Goal: Transaction & Acquisition: Obtain resource

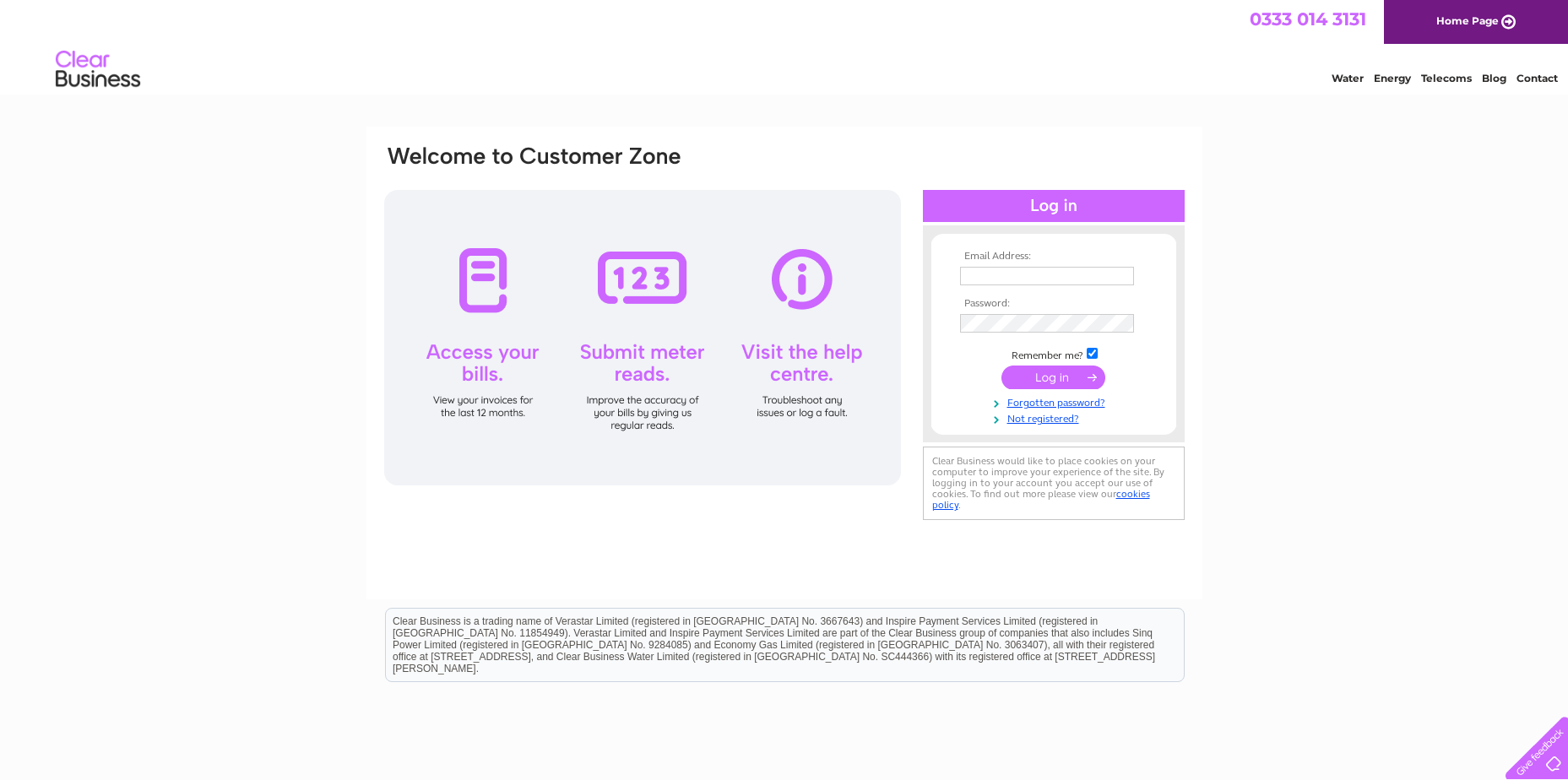
click at [989, 273] on input "text" at bounding box center [1047, 275] width 174 height 18
type input "sit_finap@gea.com"
click at [1057, 380] on input "submit" at bounding box center [1054, 377] width 104 height 23
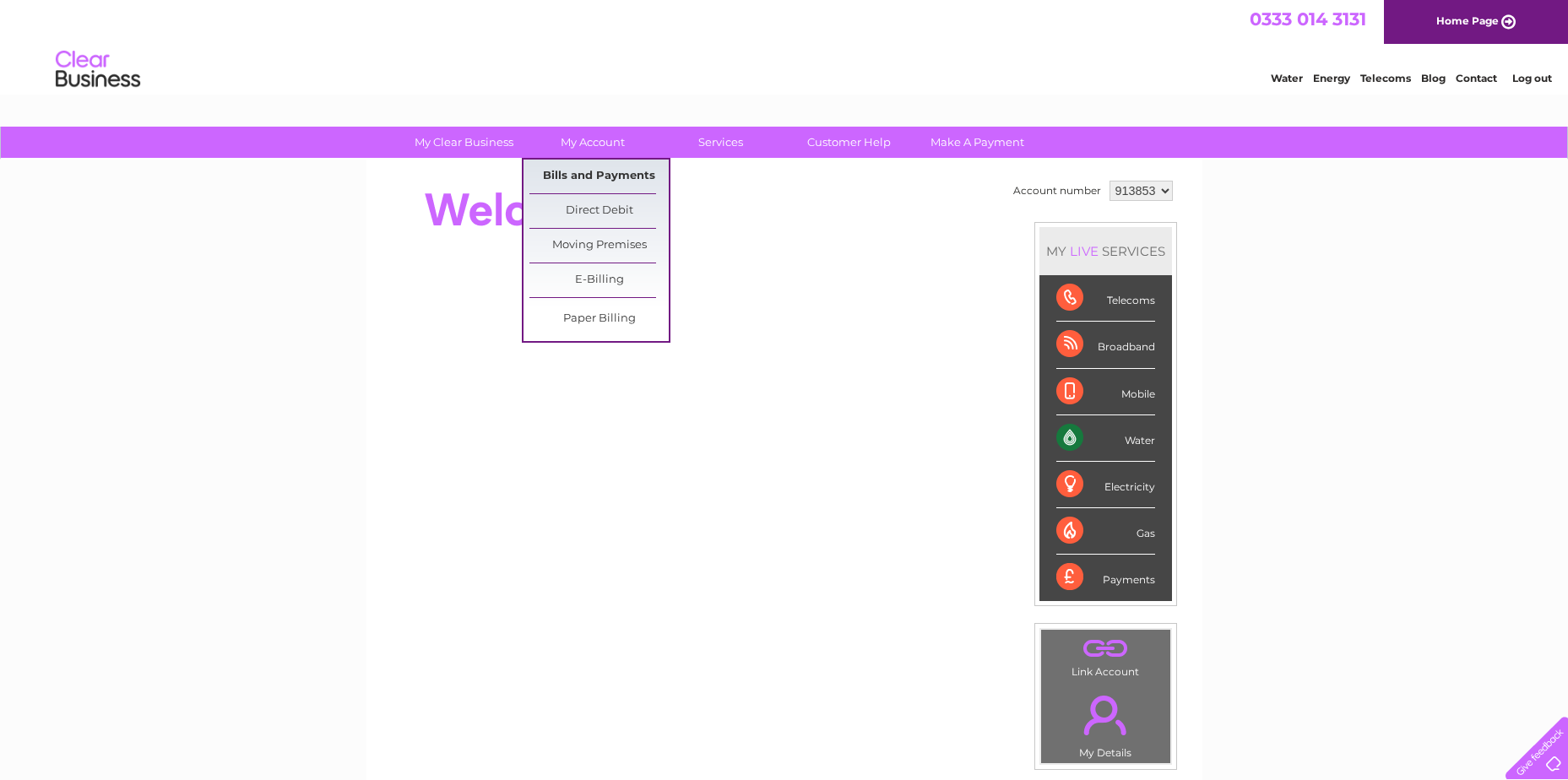
click at [599, 180] on link "Bills and Payments" at bounding box center [599, 176] width 139 height 34
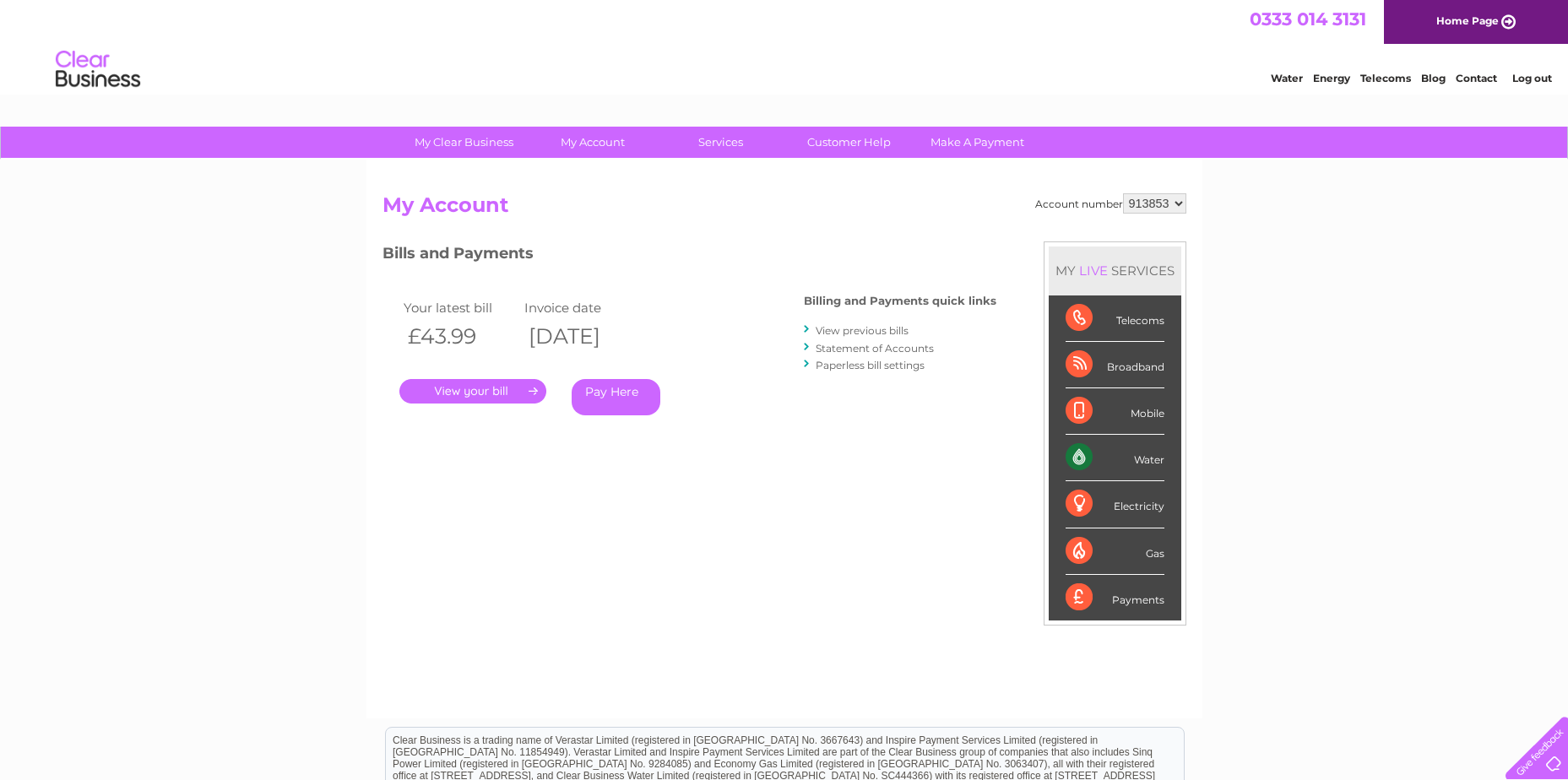
click at [479, 393] on link "." at bounding box center [473, 391] width 147 height 24
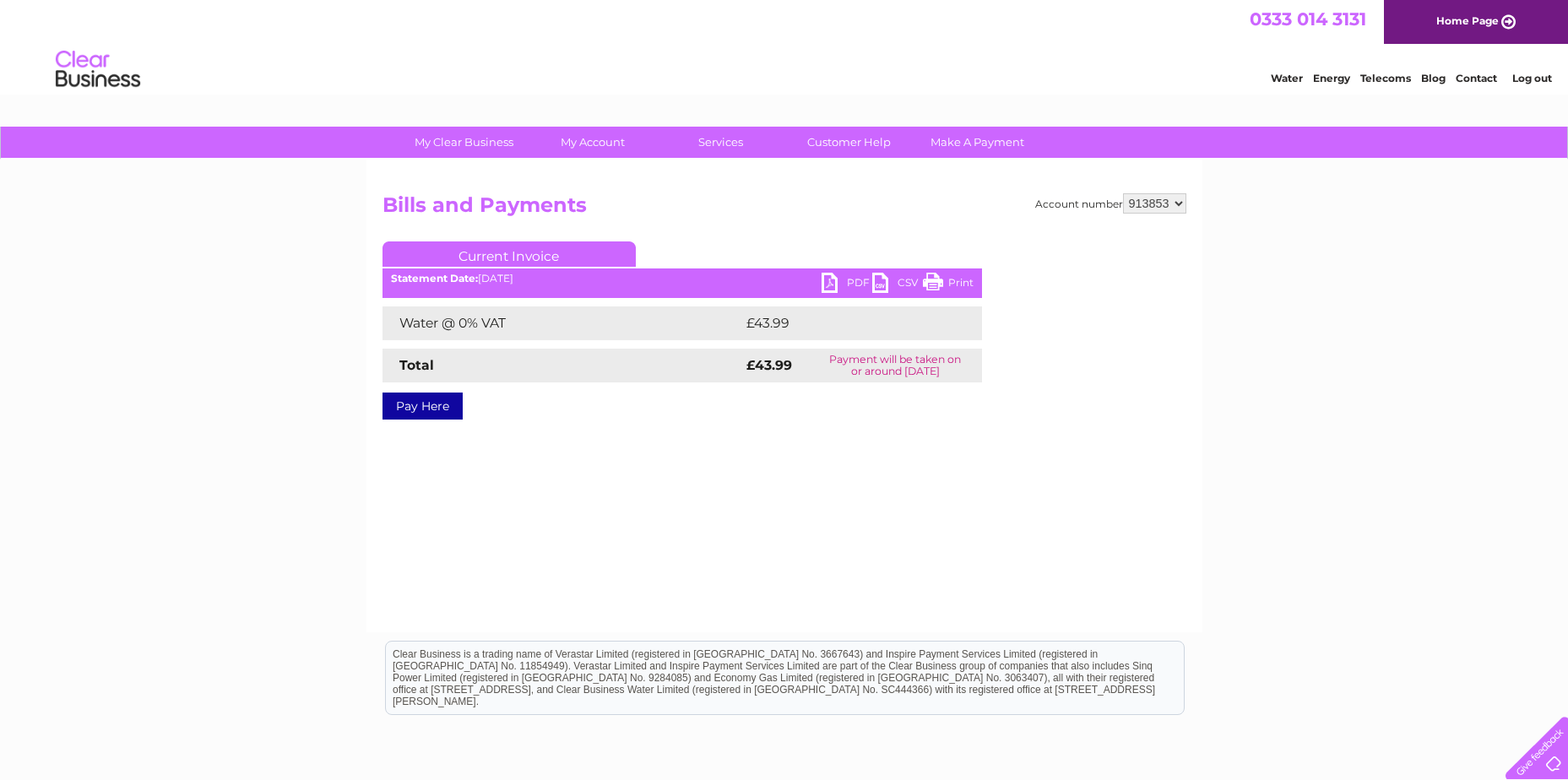
click at [829, 274] on link "PDF" at bounding box center [847, 285] width 50 height 24
click at [1527, 73] on link "Log out" at bounding box center [1532, 78] width 40 height 13
